Goal: Information Seeking & Learning: Learn about a topic

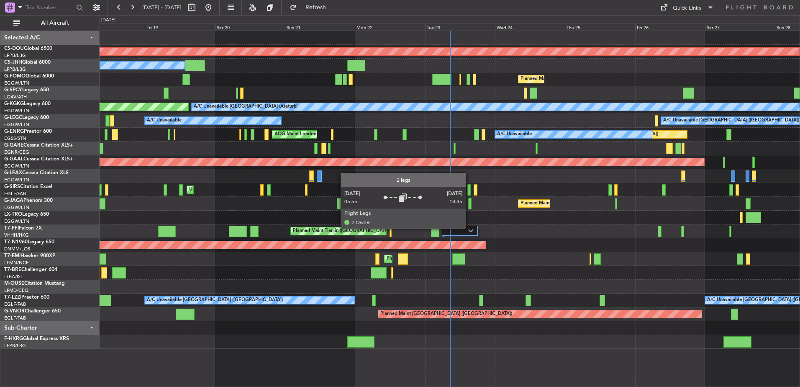
click at [470, 228] on div at bounding box center [460, 231] width 36 height 10
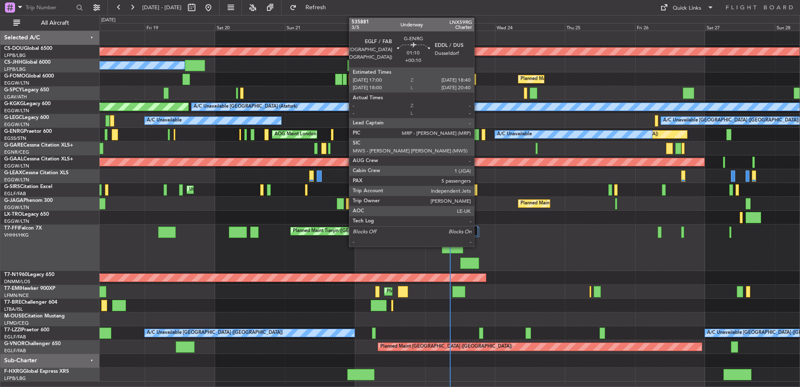
click at [478, 134] on div at bounding box center [476, 134] width 5 height 11
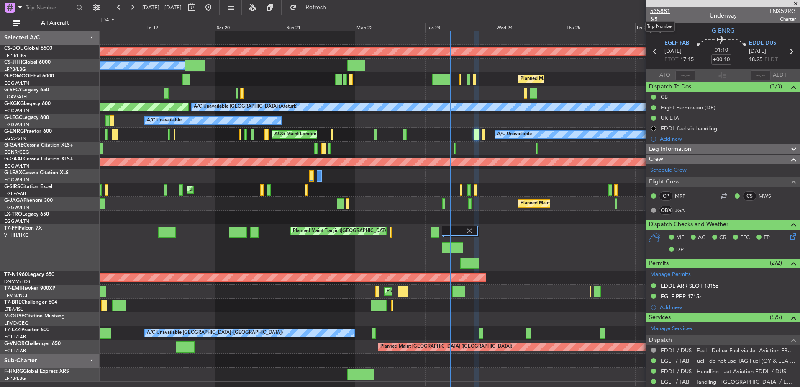
click at [663, 9] on span "535881" at bounding box center [660, 11] width 20 height 9
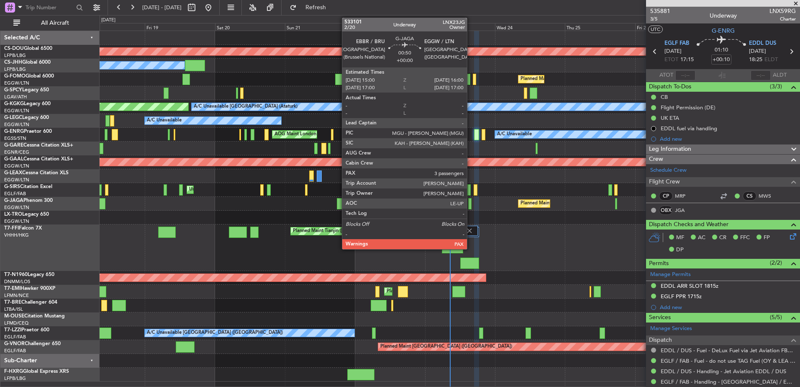
click at [471, 204] on div at bounding box center [469, 203] width 3 height 11
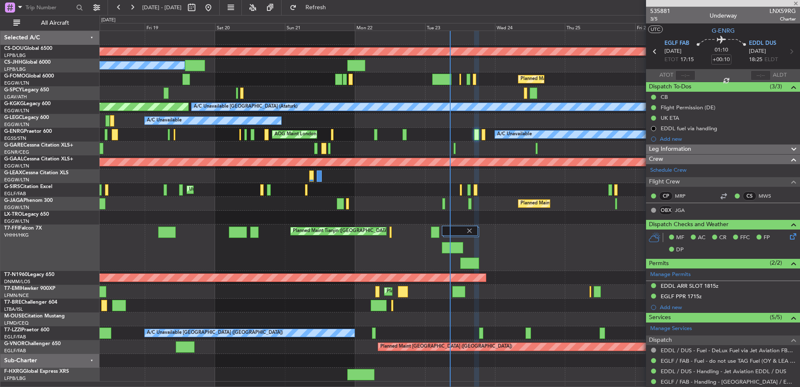
type input "3"
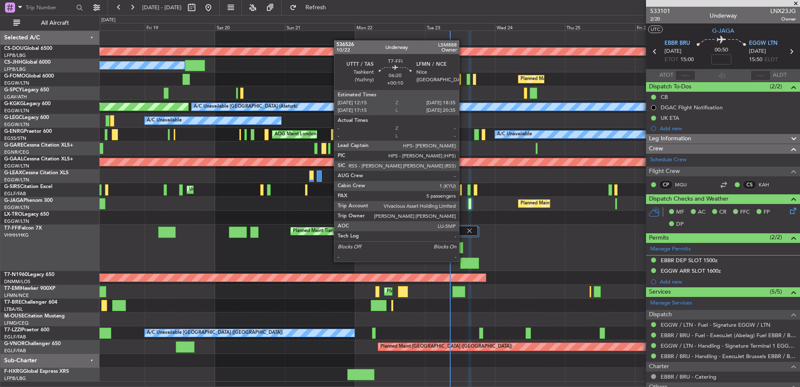
click at [463, 261] on div at bounding box center [469, 262] width 19 height 11
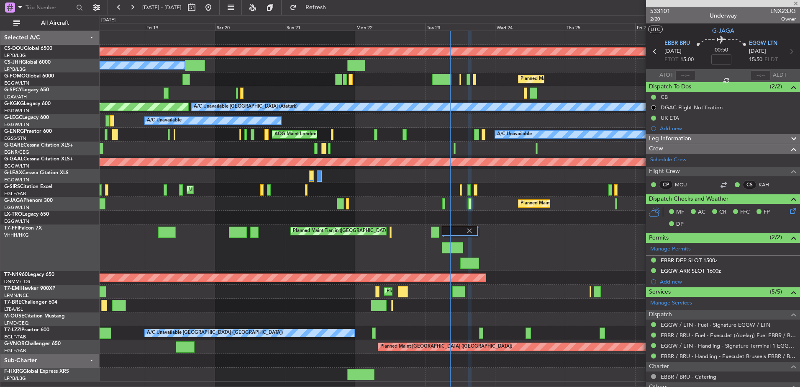
type input "+00:10"
type input "5"
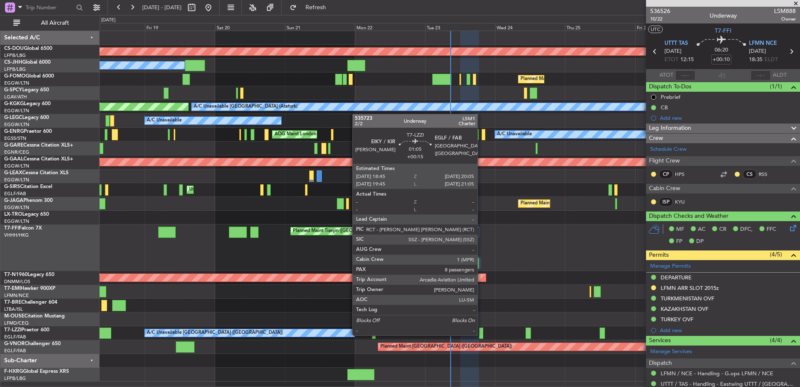
click at [481, 334] on div at bounding box center [481, 332] width 4 height 11
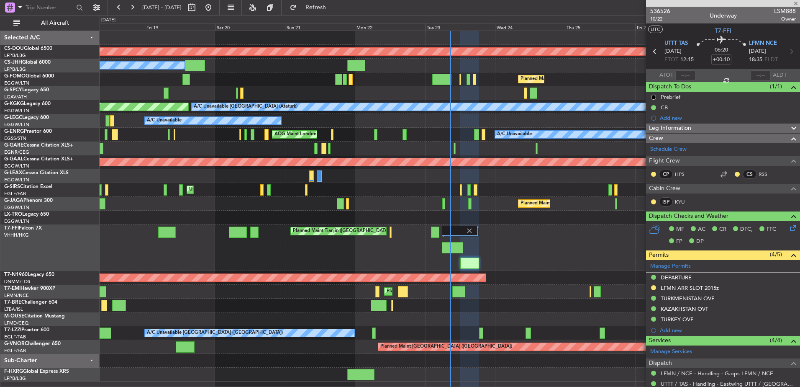
type input "+00:15"
type input "8"
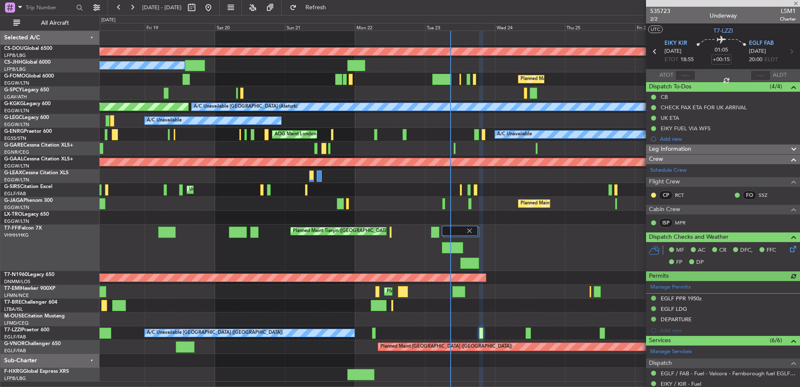
scroll to position [270, 0]
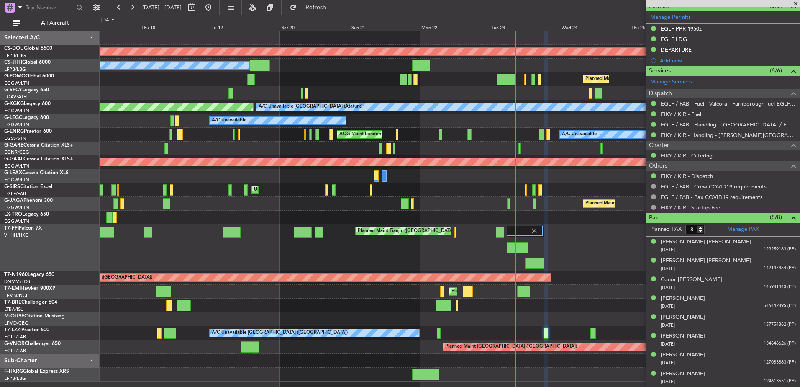
click at [426, 245] on div "Planned Maint Tianjin ([GEOGRAPHIC_DATA])" at bounding box center [450, 247] width 700 height 46
click at [367, 201] on div "Planned Maint [GEOGRAPHIC_DATA] ([GEOGRAPHIC_DATA])" at bounding box center [450, 204] width 700 height 14
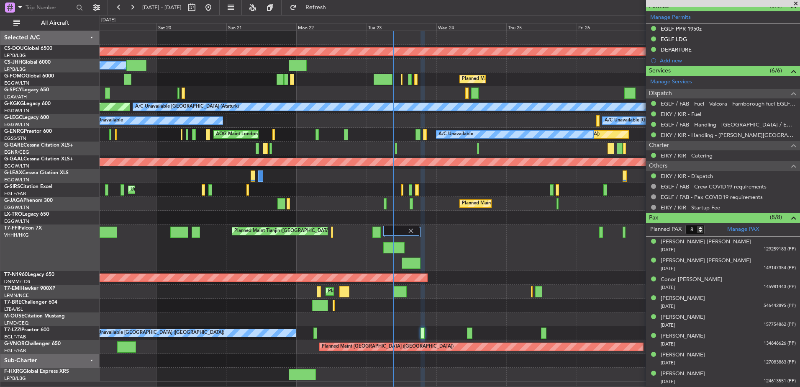
click at [367, 201] on div "Planned Maint [GEOGRAPHIC_DATA] ([GEOGRAPHIC_DATA])" at bounding box center [450, 204] width 700 height 14
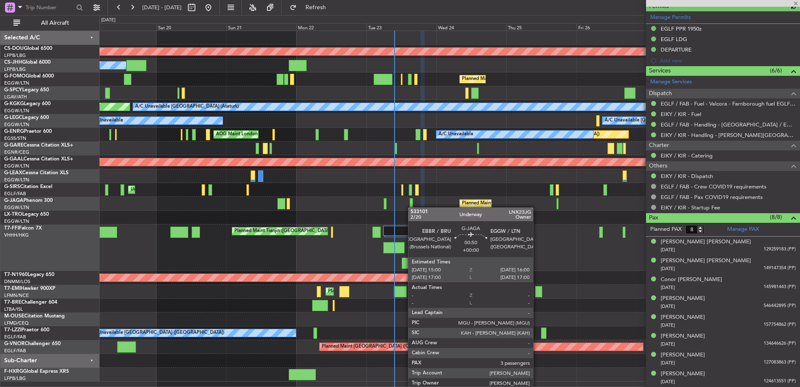
click at [265, 197] on div "Planned Maint [GEOGRAPHIC_DATA] ([GEOGRAPHIC_DATA])" at bounding box center [450, 204] width 700 height 14
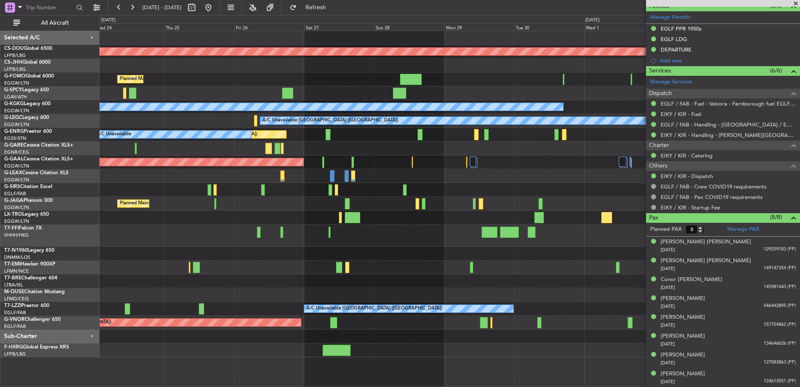
click at [283, 93] on div at bounding box center [287, 92] width 11 height 11
type input "3"
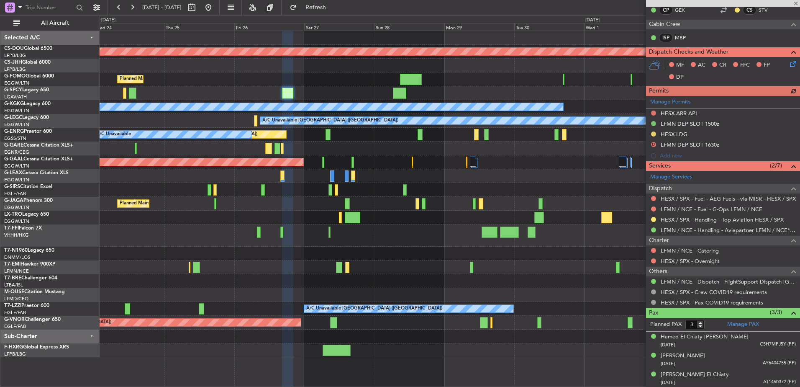
scroll to position [185, 0]
click at [473, 64] on div at bounding box center [450, 66] width 700 height 14
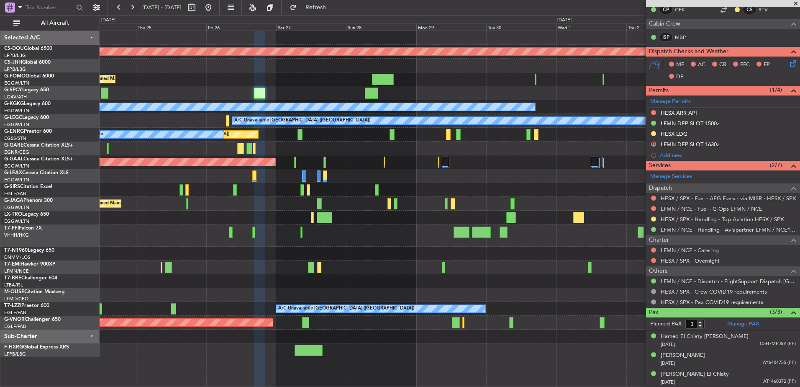
click at [402, 198] on div "Planned Maint London ([GEOGRAPHIC_DATA]) Planned Maint [GEOGRAPHIC_DATA] ([GEOG…" at bounding box center [450, 194] width 700 height 326
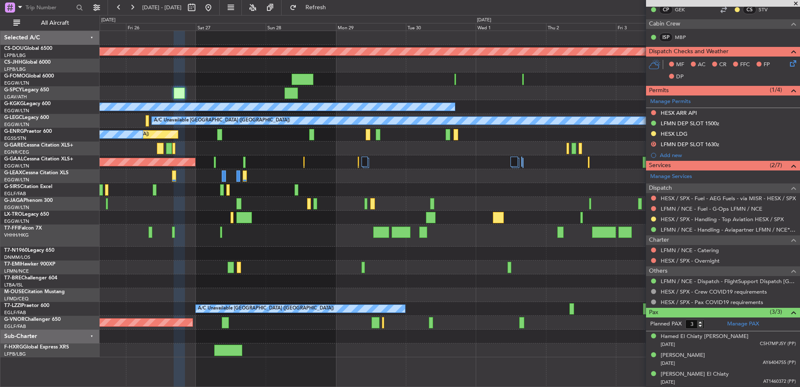
click at [239, 221] on div "A/C Unavailable" at bounding box center [450, 218] width 700 height 14
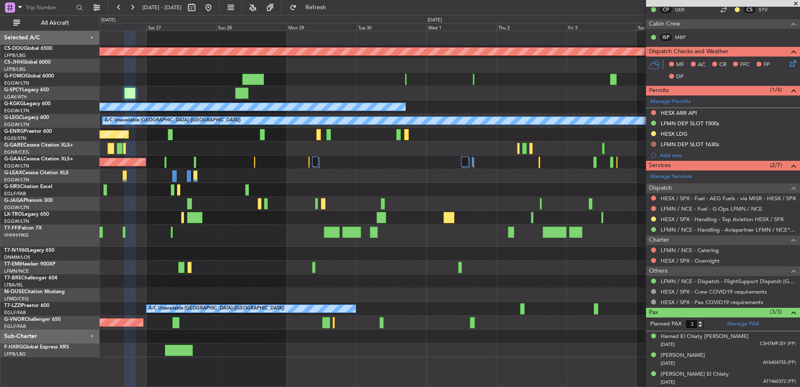
click at [390, 167] on div "Planned Maint London ([GEOGRAPHIC_DATA]) Planned Maint [GEOGRAPHIC_DATA] ([GEOG…" at bounding box center [450, 194] width 700 height 326
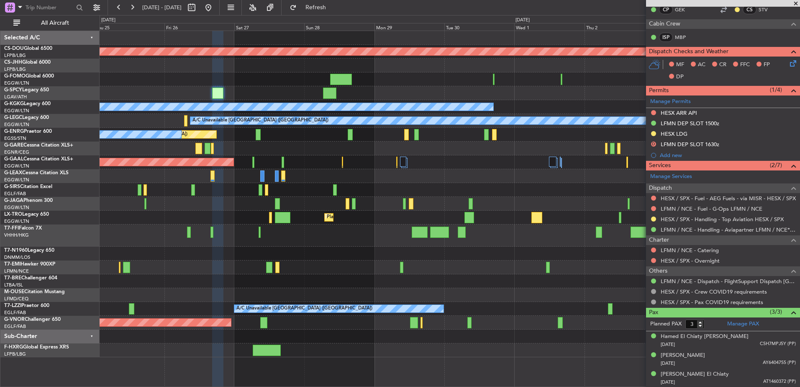
click at [576, 243] on div at bounding box center [450, 235] width 700 height 22
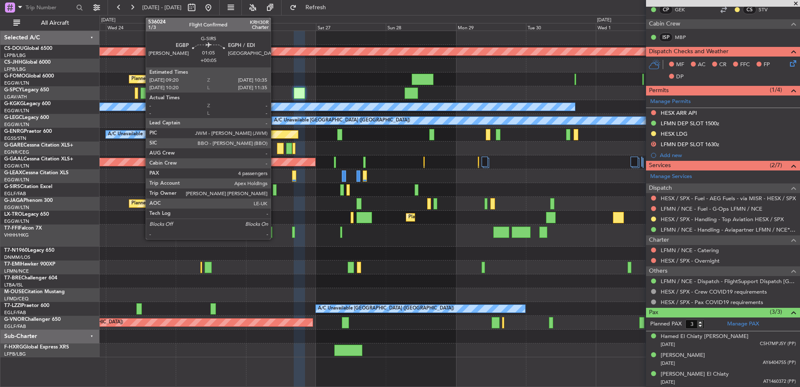
click at [275, 194] on div at bounding box center [275, 189] width 4 height 11
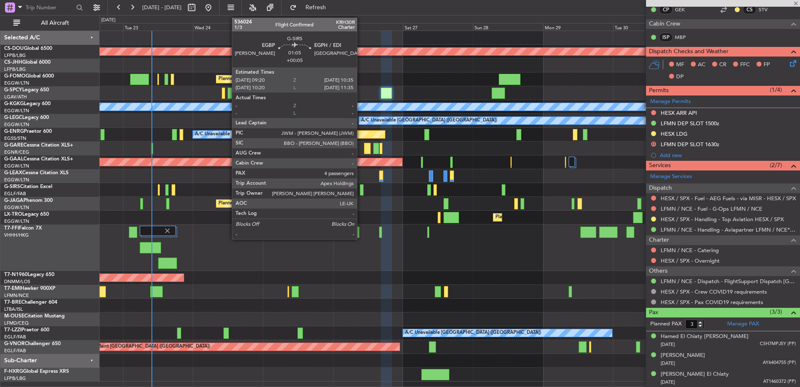
type input "+00:05"
type input "4"
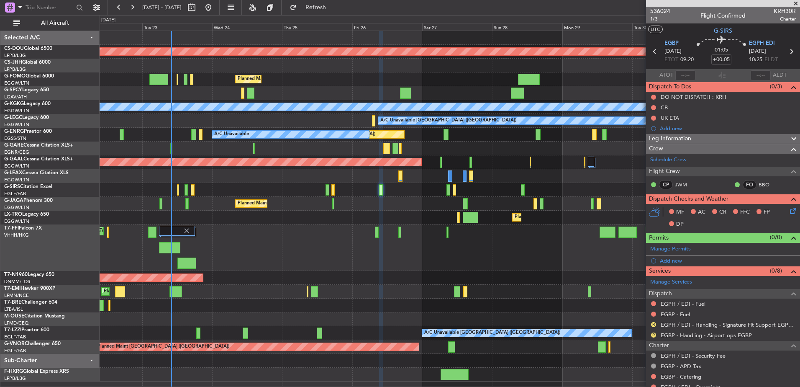
click at [286, 127] on div "A/C Unavailable [GEOGRAPHIC_DATA] ([GEOGRAPHIC_DATA]) A/C Unavailable" at bounding box center [450, 121] width 700 height 14
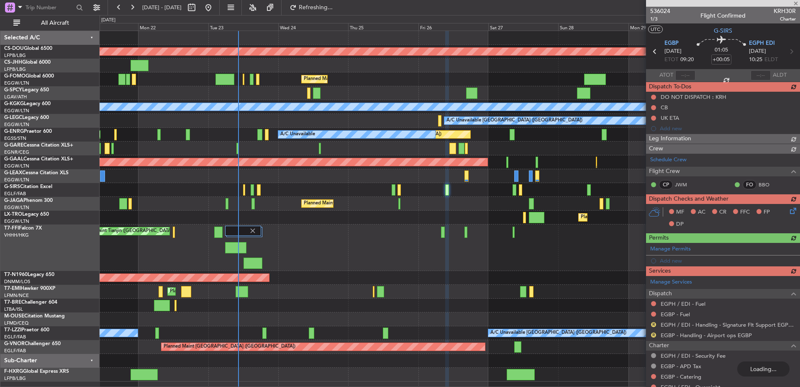
click at [381, 193] on div "Unplanned Maint [GEOGRAPHIC_DATA] ([GEOGRAPHIC_DATA])" at bounding box center [450, 190] width 700 height 14
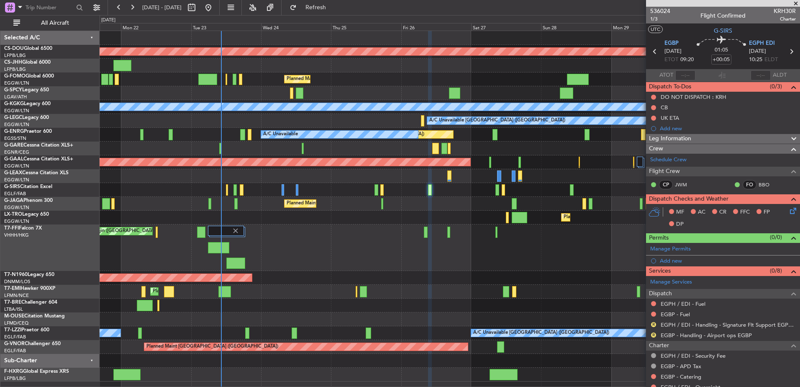
click at [508, 247] on div "Planned Maint Tianjin ([GEOGRAPHIC_DATA])" at bounding box center [450, 247] width 700 height 46
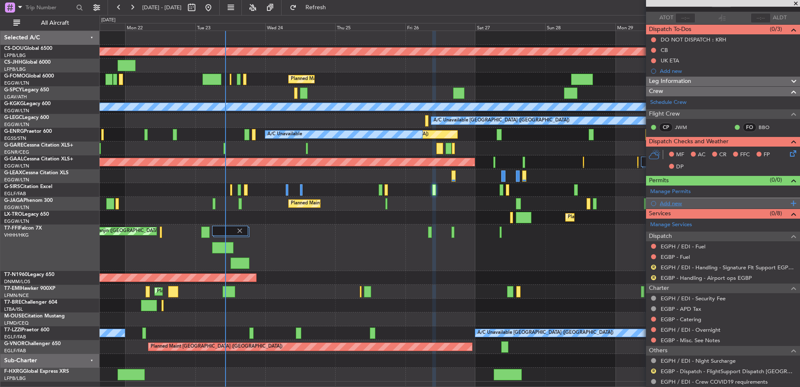
scroll to position [63, 0]
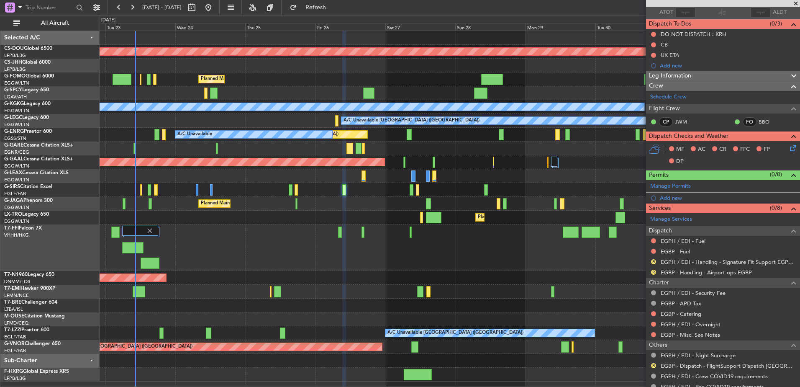
click at [312, 215] on div "Planned Maint London ([GEOGRAPHIC_DATA]) Planned Maint [GEOGRAPHIC_DATA] ([GEOG…" at bounding box center [450, 206] width 700 height 350
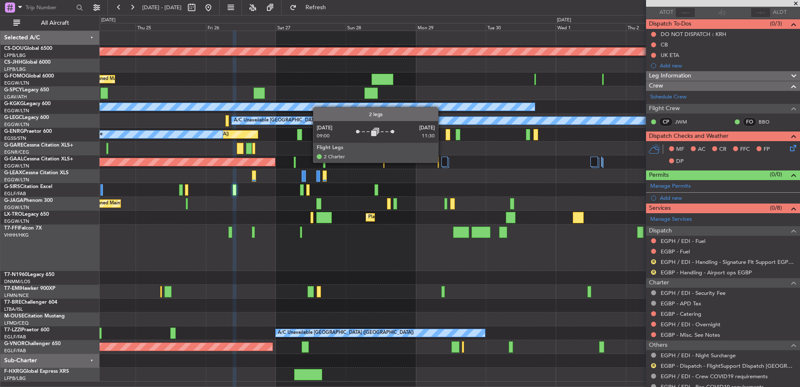
click at [445, 164] on div at bounding box center [445, 162] width 6 height 10
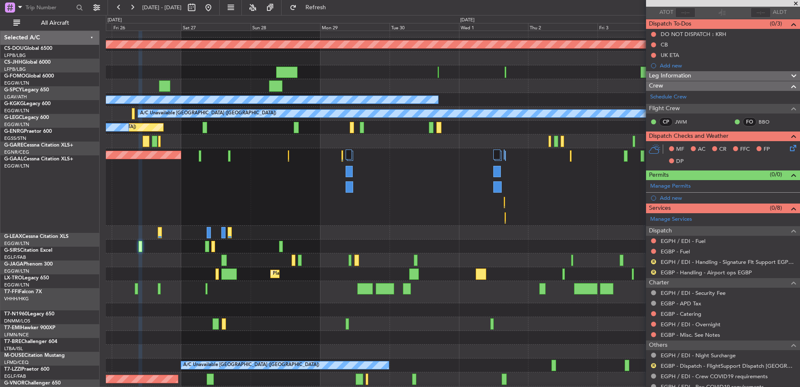
scroll to position [6, 0]
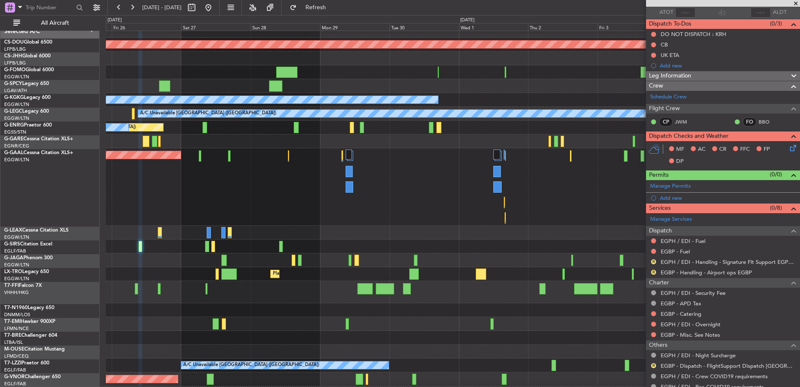
click at [443, 188] on div "Planned Maint Dusseldorf Owner" at bounding box center [453, 186] width 694 height 77
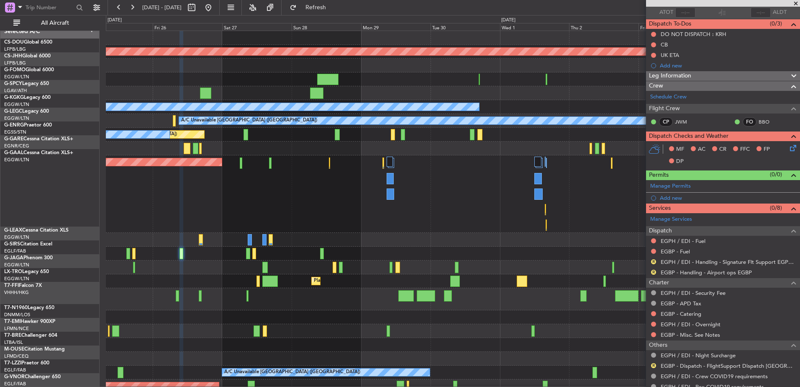
scroll to position [0, 0]
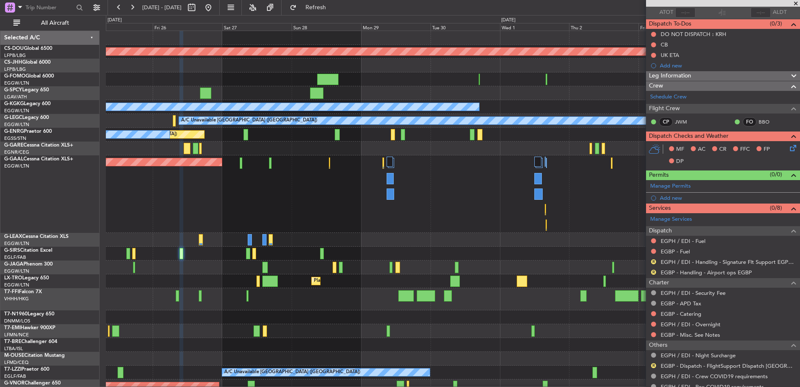
click at [478, 193] on div "Planned Maint Dusseldorf Owner" at bounding box center [453, 193] width 694 height 77
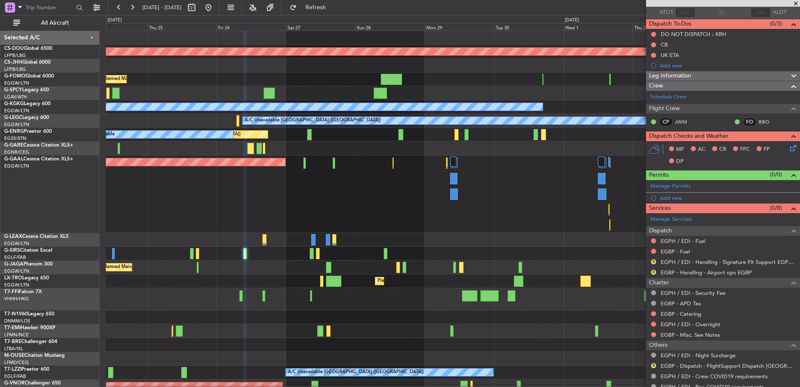
click at [346, 186] on div "Planned Maint Dusseldorf Owner" at bounding box center [453, 193] width 694 height 77
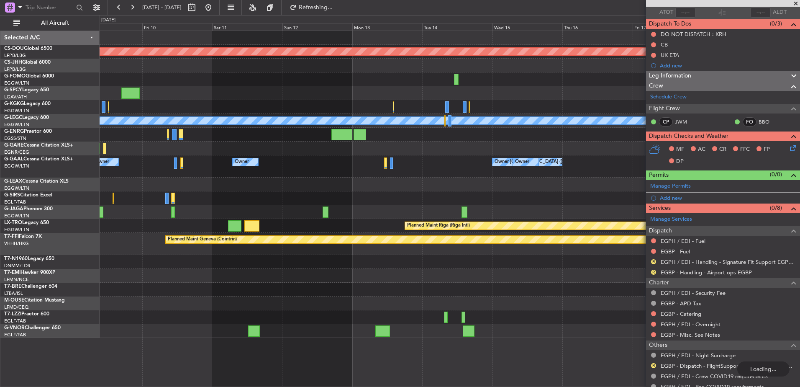
click at [275, 186] on div at bounding box center [450, 184] width 700 height 14
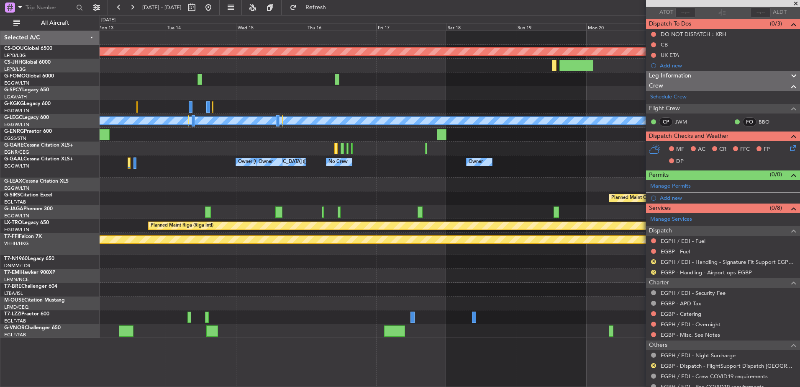
click at [218, 226] on div "Planned Maint Riga (Riga Intl)" at bounding box center [450, 226] width 700 height 14
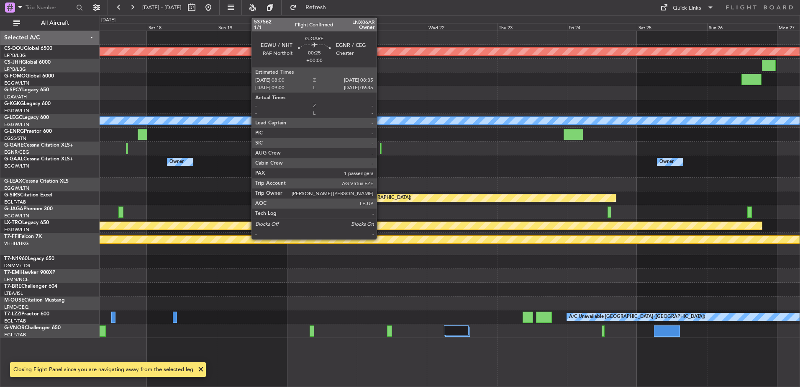
click at [381, 147] on div at bounding box center [381, 148] width 2 height 11
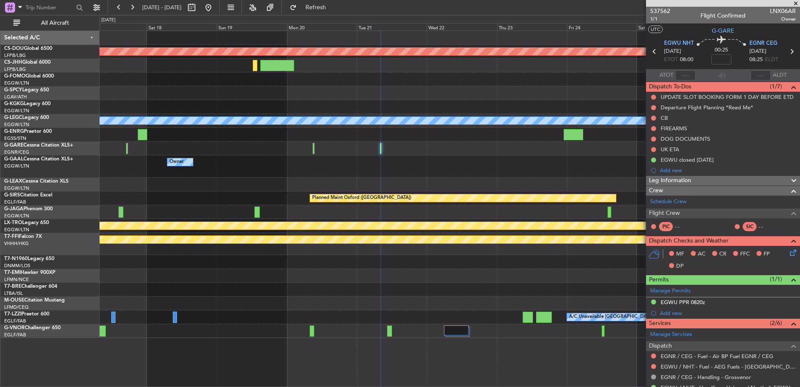
click at [212, 227] on div "Planned Maint Riga (Riga Intl)" at bounding box center [450, 226] width 700 height 14
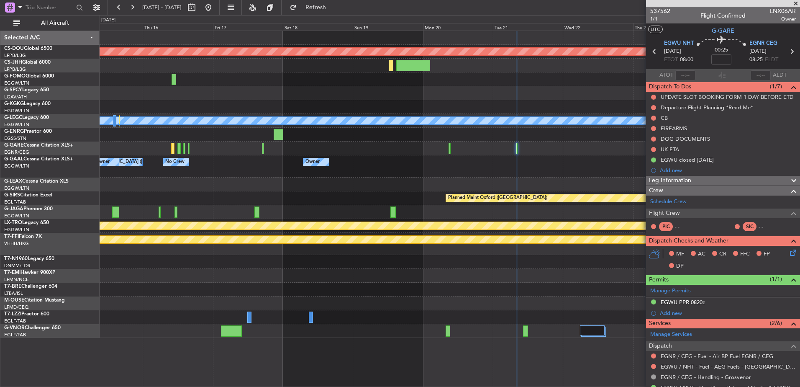
click at [90, 191] on div "Planned Maint London ([GEOGRAPHIC_DATA]) A/C Unavailable [GEOGRAPHIC_DATA] ([GE…" at bounding box center [400, 201] width 800 height 372
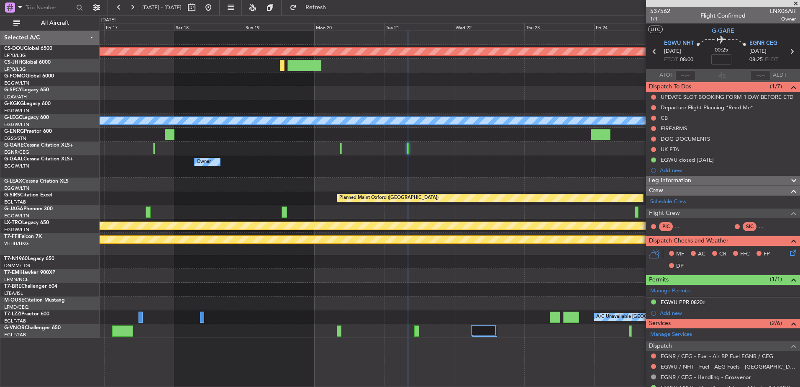
click at [513, 162] on div "Planned Maint London ([GEOGRAPHIC_DATA]) A/C Unavailable [GEOGRAPHIC_DATA] ([GE…" at bounding box center [450, 184] width 700 height 307
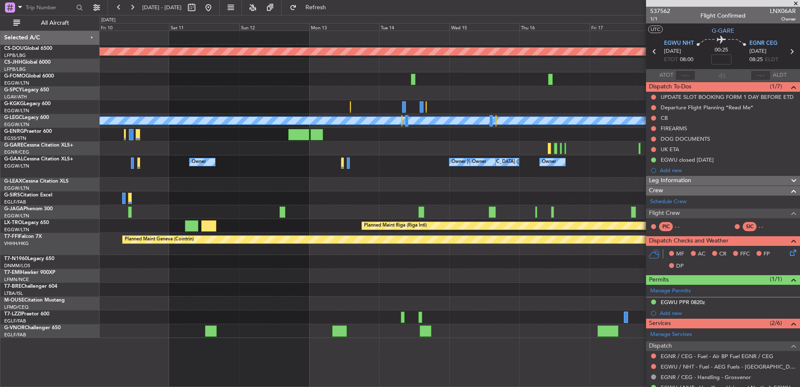
click at [472, 188] on div "Planned Maint London ([GEOGRAPHIC_DATA]) A/C Unavailable [GEOGRAPHIC_DATA] ([GE…" at bounding box center [450, 184] width 700 height 307
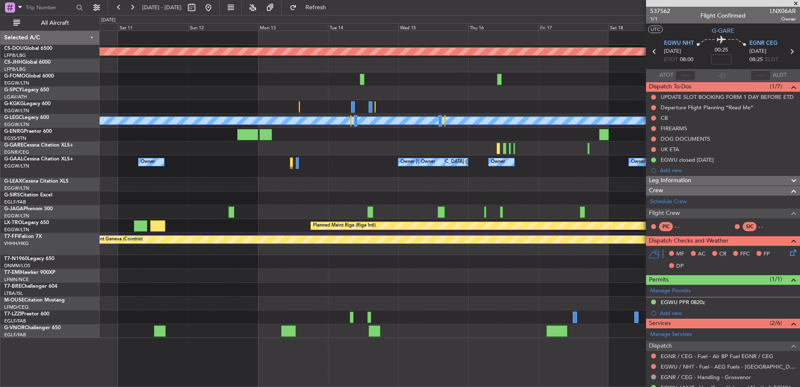
click at [388, 189] on div at bounding box center [450, 184] width 700 height 14
click at [613, 169] on div "Owner No Crew Owner Owner [GEOGRAPHIC_DATA] ([GEOGRAPHIC_DATA]) Owner Owner Own…" at bounding box center [450, 166] width 700 height 22
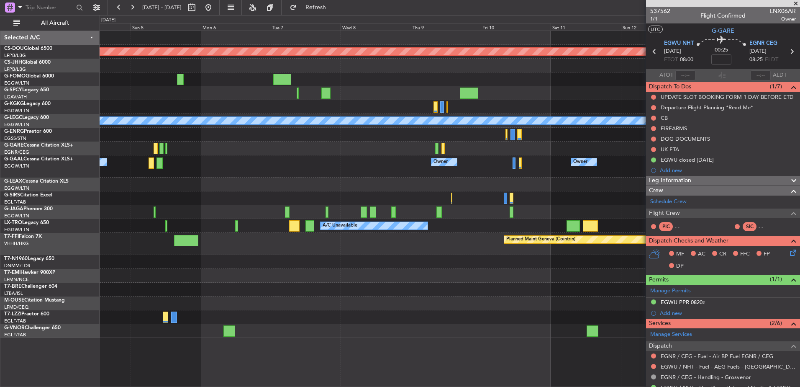
click at [570, 219] on div "Planned Maint London ([GEOGRAPHIC_DATA]) A/C Unavailable [GEOGRAPHIC_DATA] ([GE…" at bounding box center [450, 184] width 700 height 307
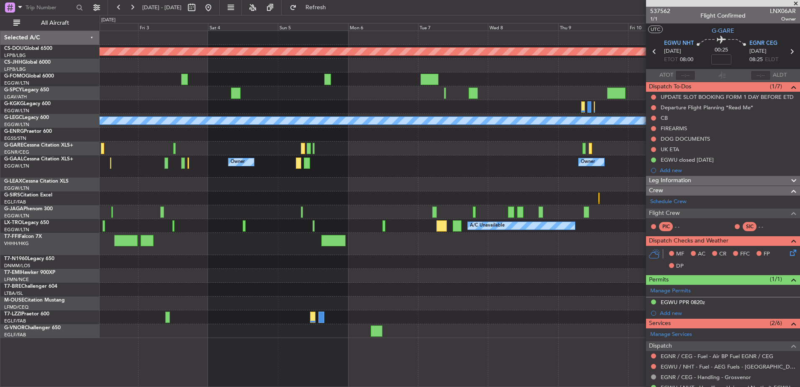
click at [339, 185] on div at bounding box center [450, 184] width 700 height 14
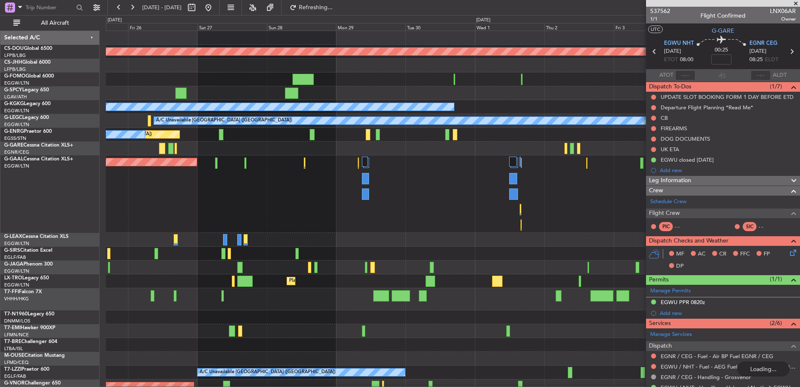
click at [614, 234] on div "Planned Maint London ([GEOGRAPHIC_DATA]) A/C Unavailable [GEOGRAPHIC_DATA] (Ata…" at bounding box center [453, 212] width 694 height 362
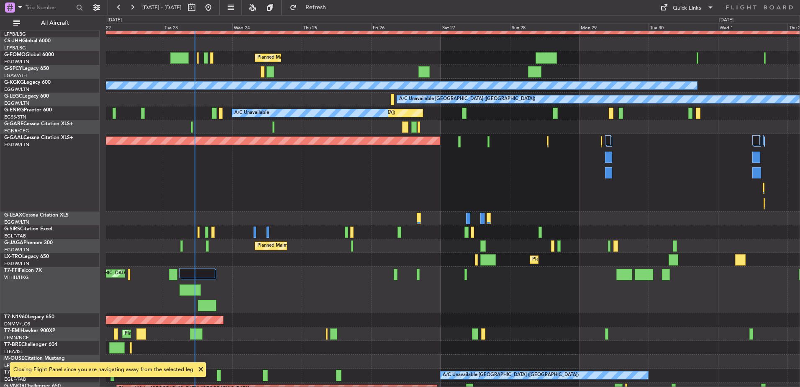
scroll to position [17, 0]
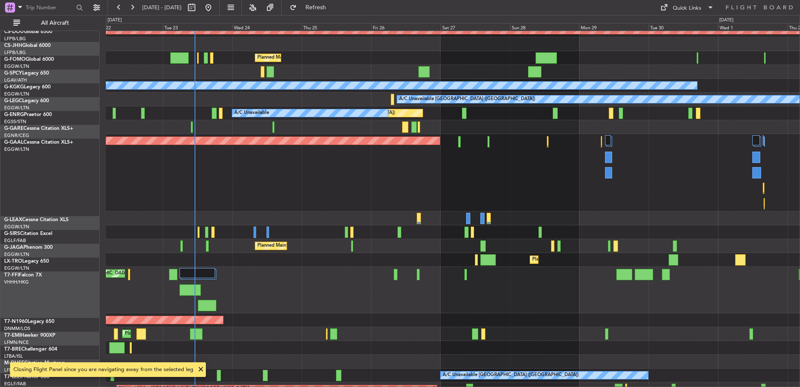
click at [251, 276] on div "Planned Maint Tianjin ([GEOGRAPHIC_DATA])" at bounding box center [453, 290] width 694 height 46
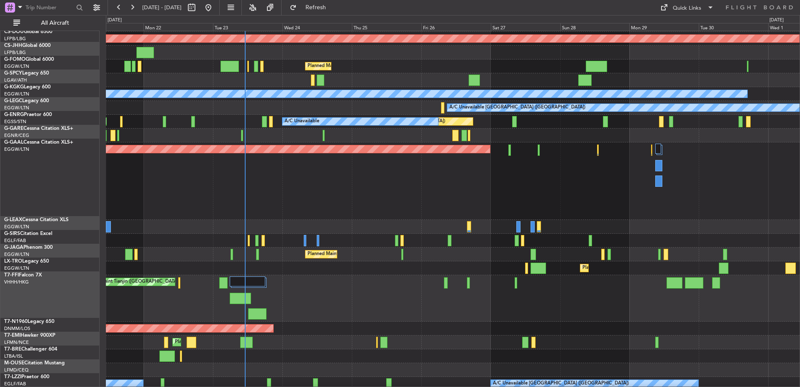
scroll to position [15, 0]
click at [297, 276] on div "Planned Maint Tianjin ([GEOGRAPHIC_DATA])" at bounding box center [453, 298] width 694 height 46
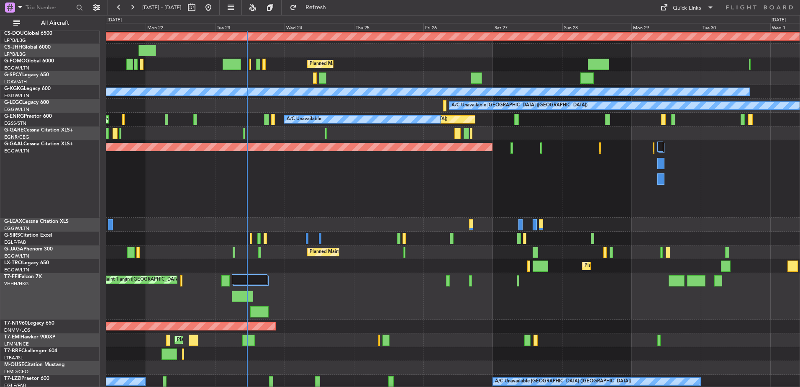
scroll to position [3, 0]
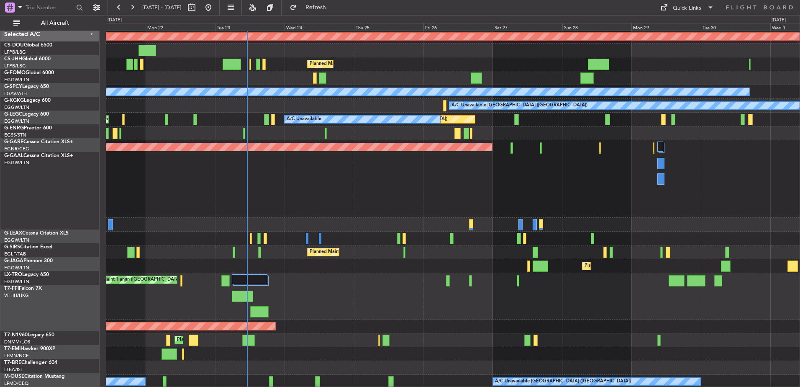
click at [277, 206] on div "Planned Maint Dusseldorf" at bounding box center [453, 178] width 694 height 77
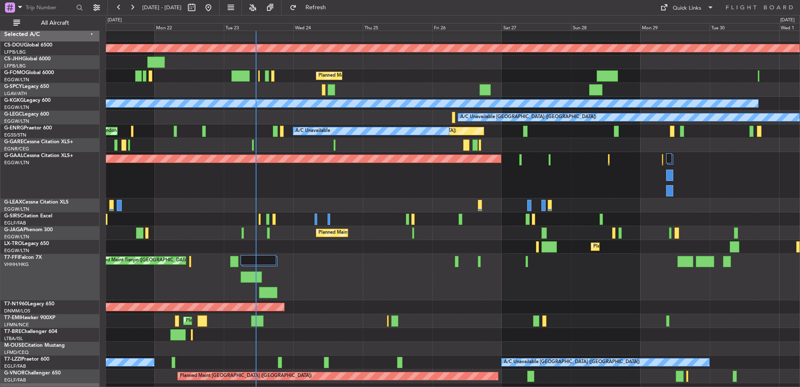
click at [261, 81] on div "Planned Maint [GEOGRAPHIC_DATA] ([GEOGRAPHIC_DATA])" at bounding box center [453, 76] width 694 height 14
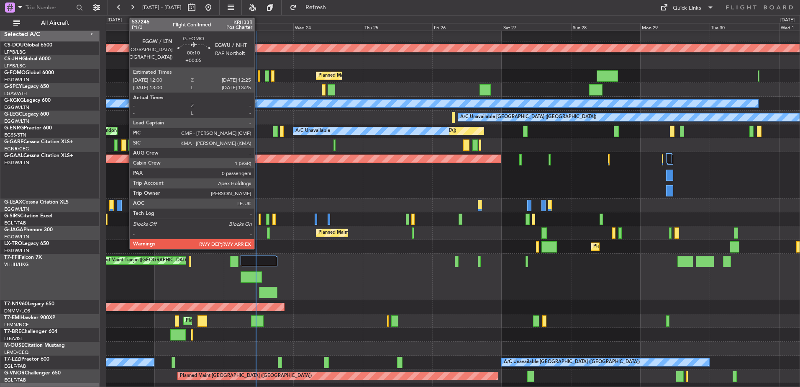
click at [259, 80] on div at bounding box center [258, 75] width 1 height 11
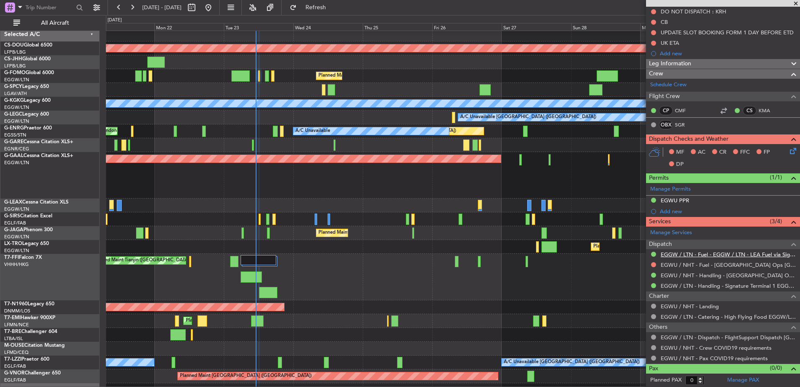
scroll to position [85, 0]
click at [679, 285] on link "EGGW / LTN - Handling - Signature Terminal 1 EGGW / LTN" at bounding box center [728, 286] width 135 height 7
click at [687, 275] on link "EGWU / NHT - Handling - [GEOGRAPHIC_DATA] Ops EGWU/[GEOGRAPHIC_DATA]" at bounding box center [728, 275] width 135 height 7
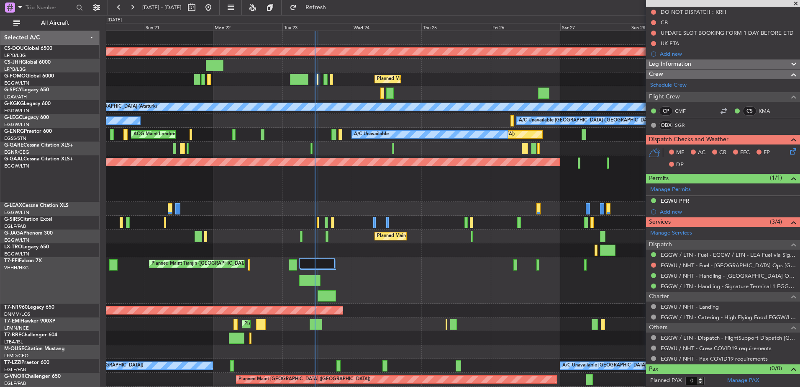
click at [375, 216] on div "Unplanned Maint [GEOGRAPHIC_DATA] ([GEOGRAPHIC_DATA])" at bounding box center [453, 223] width 694 height 14
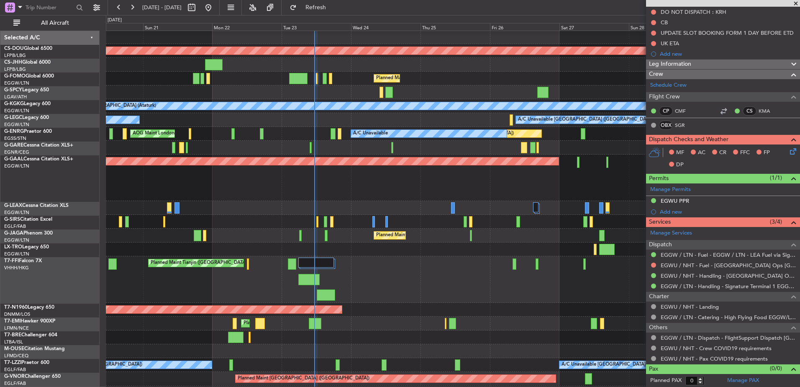
click at [510, 253] on div "Planned Maint London (Biggin Hill) Owner Planned Maint Paris (Le Bourget) Plann…" at bounding box center [453, 221] width 694 height 383
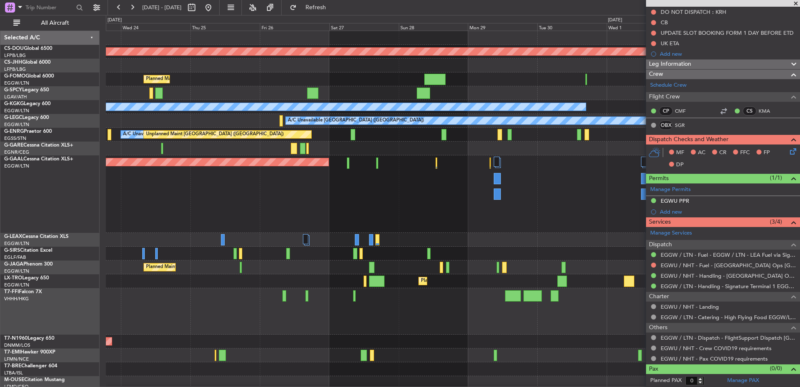
click at [314, 195] on div "Planned Maint Dusseldorf Owner" at bounding box center [453, 193] width 694 height 77
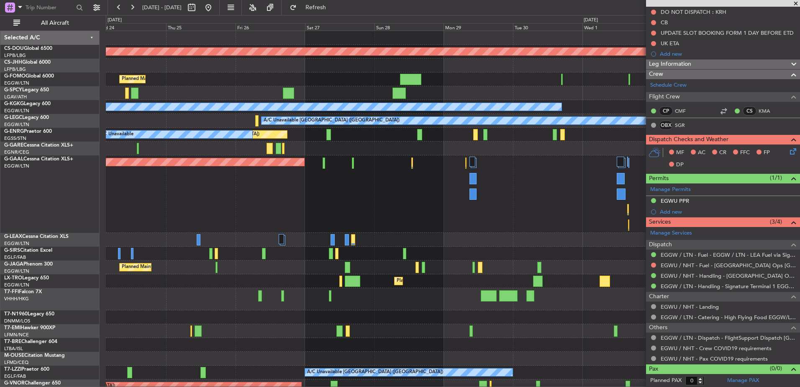
click at [442, 210] on div "Planned Maint Dusseldorf Owner" at bounding box center [453, 193] width 694 height 77
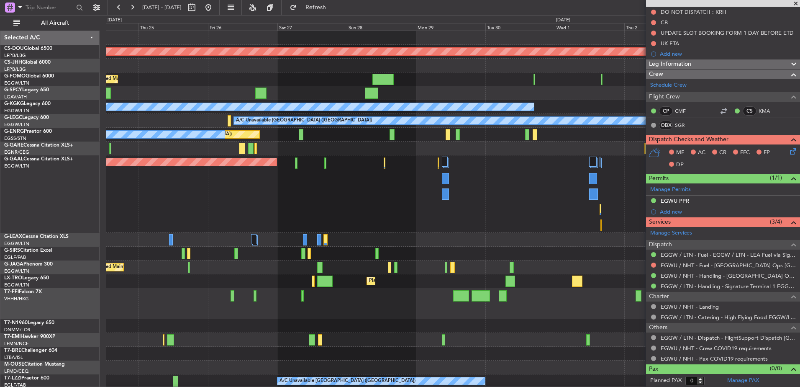
click at [411, 247] on div "Planned Maint London (Biggin Hill) Planned Maint London (Luton) A/C Unavailable…" at bounding box center [453, 230] width 694 height 399
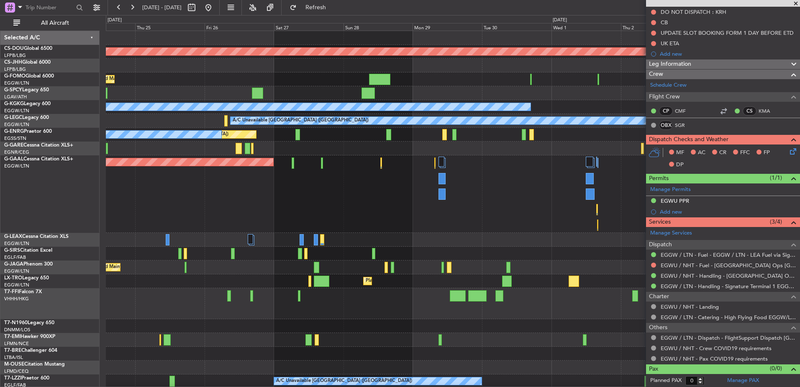
scroll to position [2, 0]
click at [362, 247] on div at bounding box center [453, 254] width 694 height 14
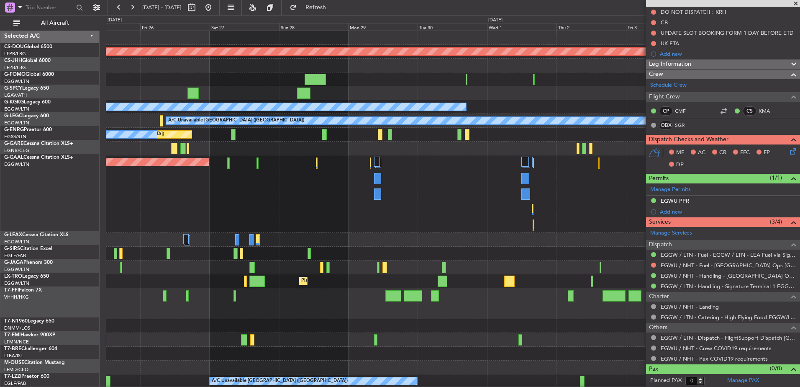
scroll to position [0, 0]
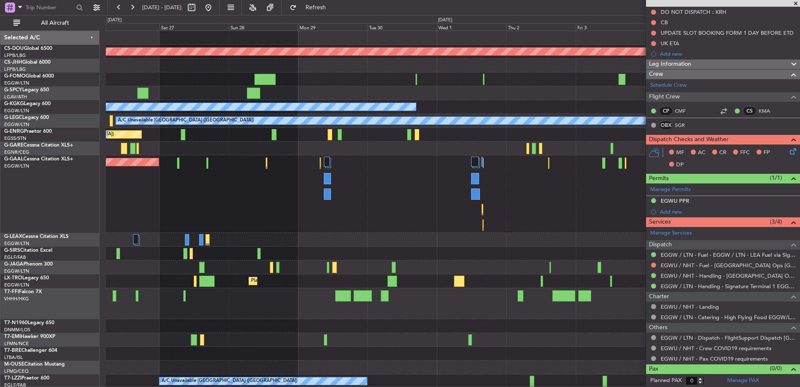
click at [368, 242] on div at bounding box center [453, 240] width 694 height 14
click at [332, 237] on div at bounding box center [453, 240] width 694 height 14
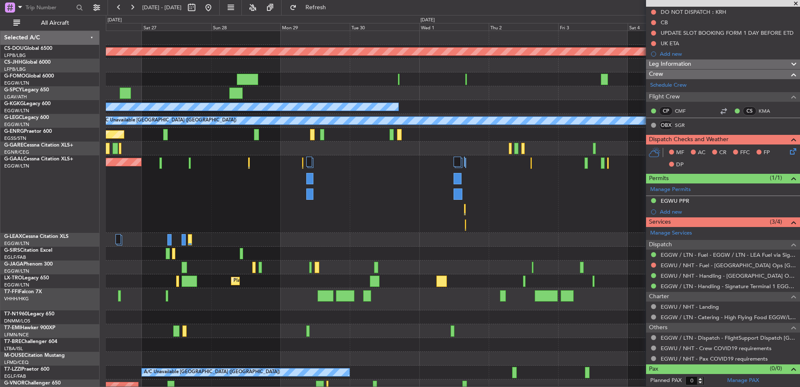
click at [306, 250] on div at bounding box center [453, 254] width 694 height 14
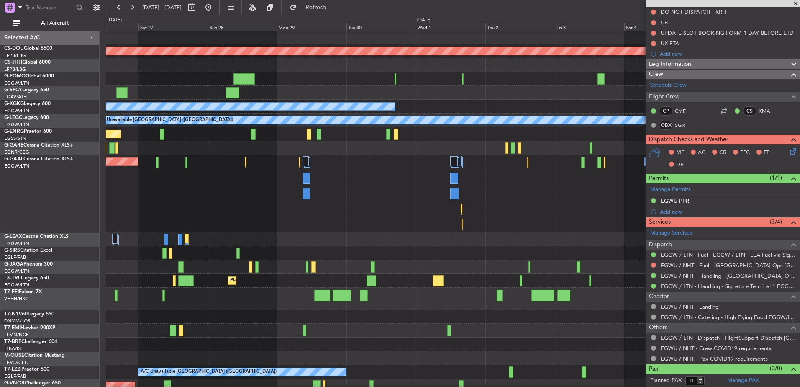
scroll to position [3, 0]
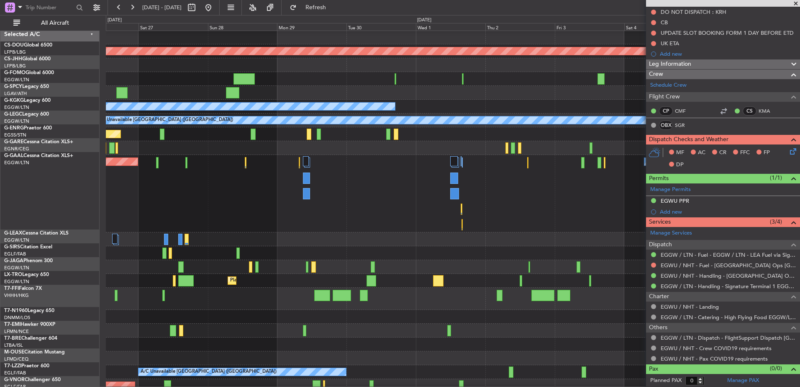
click at [509, 232] on div at bounding box center [453, 239] width 694 height 14
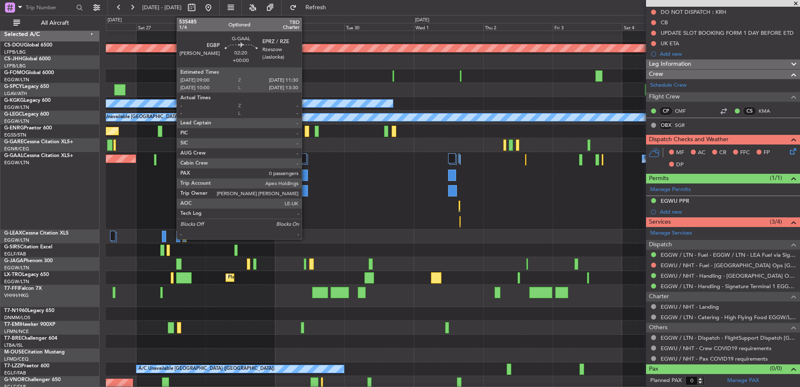
click at [305, 188] on div at bounding box center [305, 190] width 8 height 11
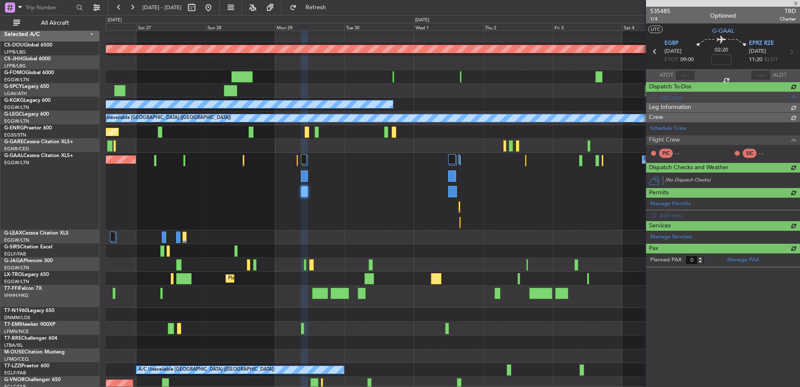
scroll to position [3, 0]
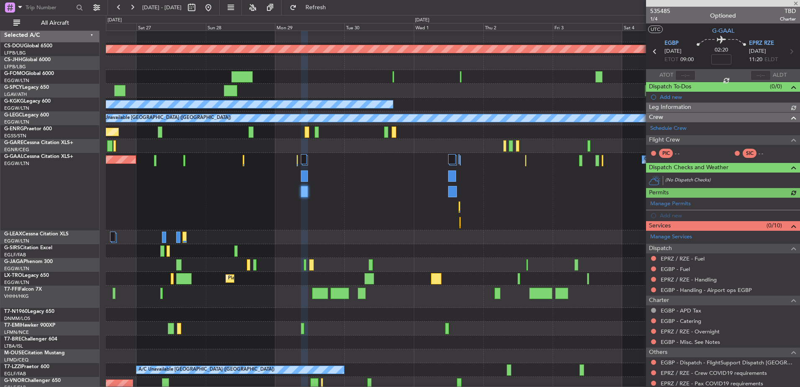
click at [671, 13] on div "535485 1/4 Optioned TBD Charter" at bounding box center [723, 15] width 154 height 17
click at [664, 10] on span "535485" at bounding box center [660, 11] width 20 height 9
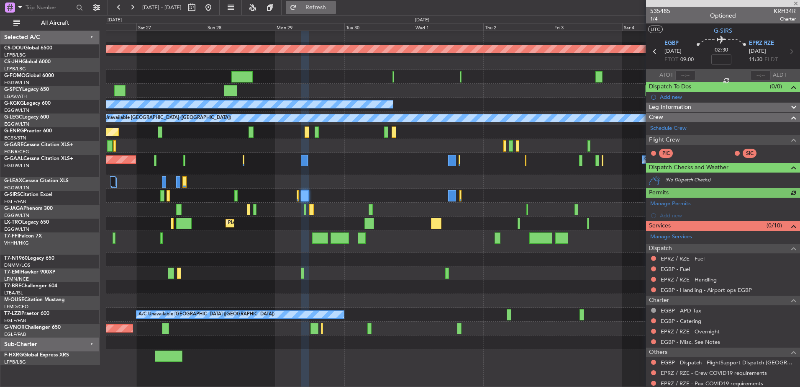
scroll to position [0, 0]
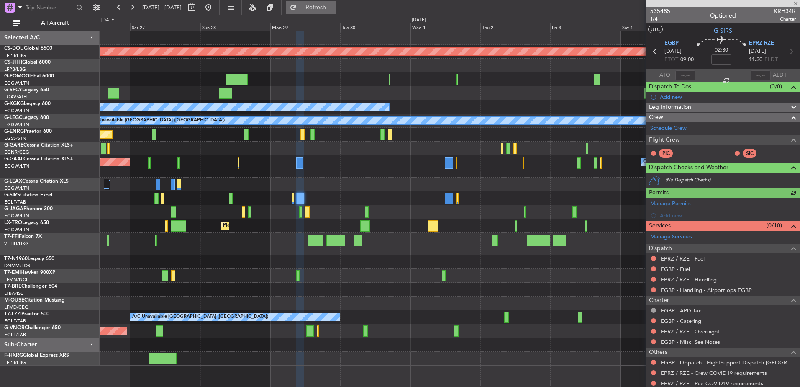
click at [334, 5] on span "Refresh" at bounding box center [315, 8] width 35 height 6
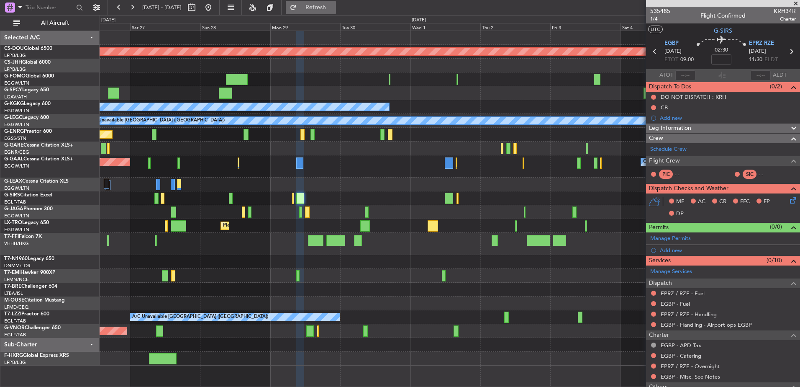
click at [329, 14] on button "Refresh" at bounding box center [311, 7] width 50 height 13
click at [658, 10] on span "535485" at bounding box center [660, 11] width 20 height 9
click at [685, 147] on link "Schedule Crew" at bounding box center [668, 149] width 36 height 8
click at [665, 8] on span "535485" at bounding box center [660, 11] width 20 height 9
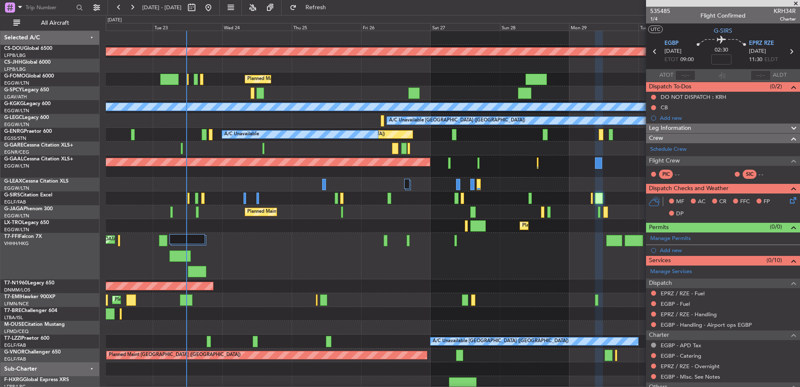
click at [162, 174] on div "Planned Maint London (Biggin Hill) Planned Maint London (Luton) A/C Unavailable…" at bounding box center [453, 210] width 694 height 359
